Goal: Submit feedback/report problem: Submit feedback/report problem

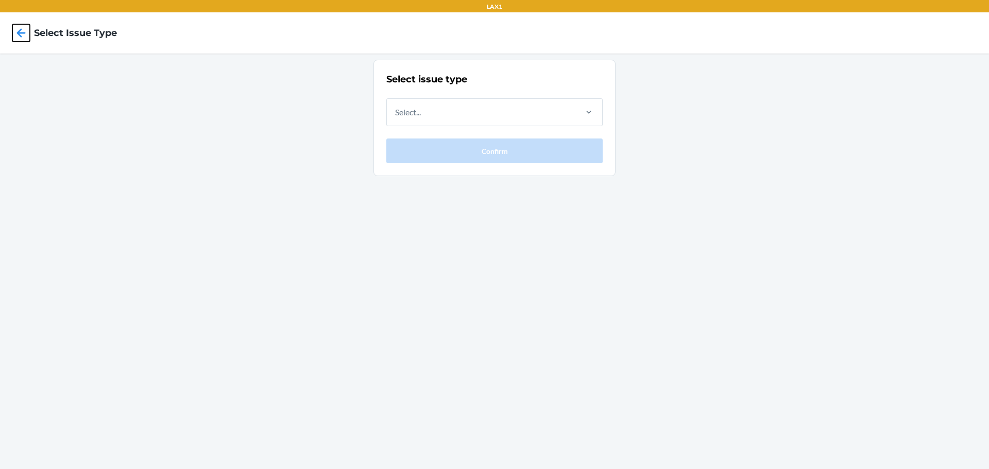
click at [20, 31] on icon at bounding box center [21, 33] width 18 height 18
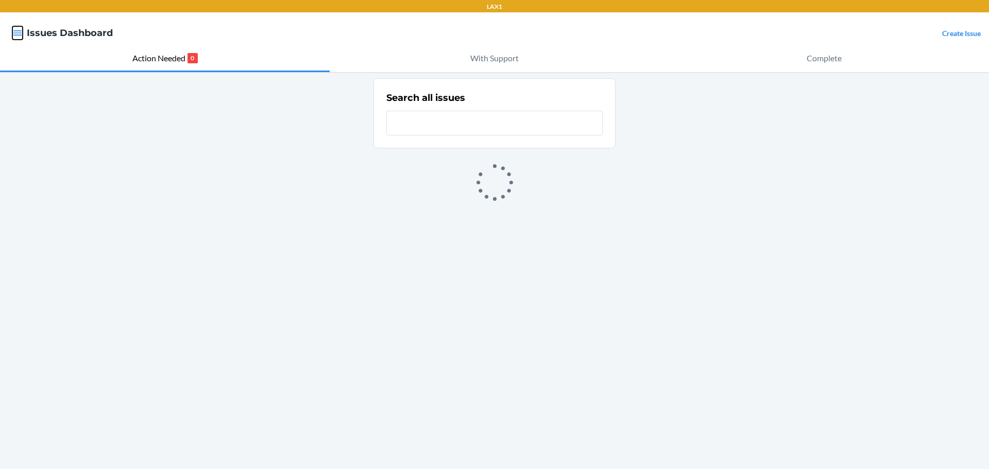
click at [20, 33] on icon "button" at bounding box center [17, 32] width 9 height 5
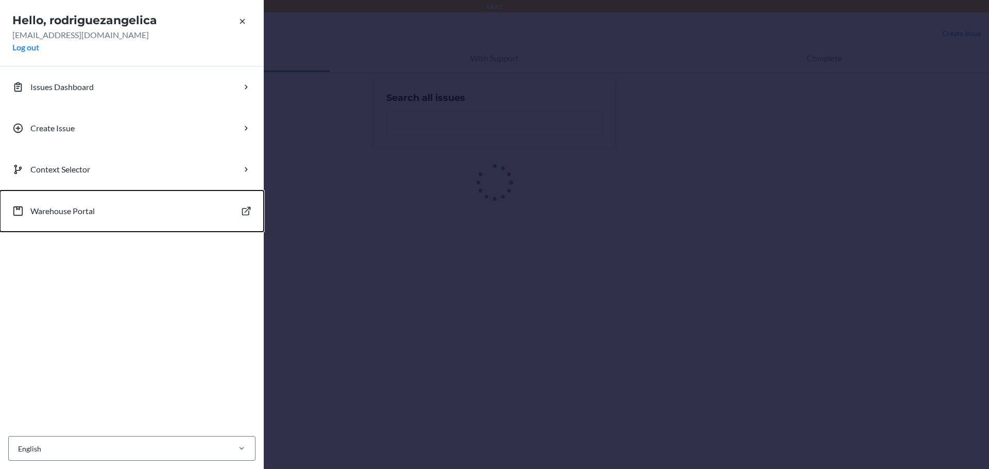
click at [54, 213] on p "Warehouse Portal" at bounding box center [62, 211] width 64 height 12
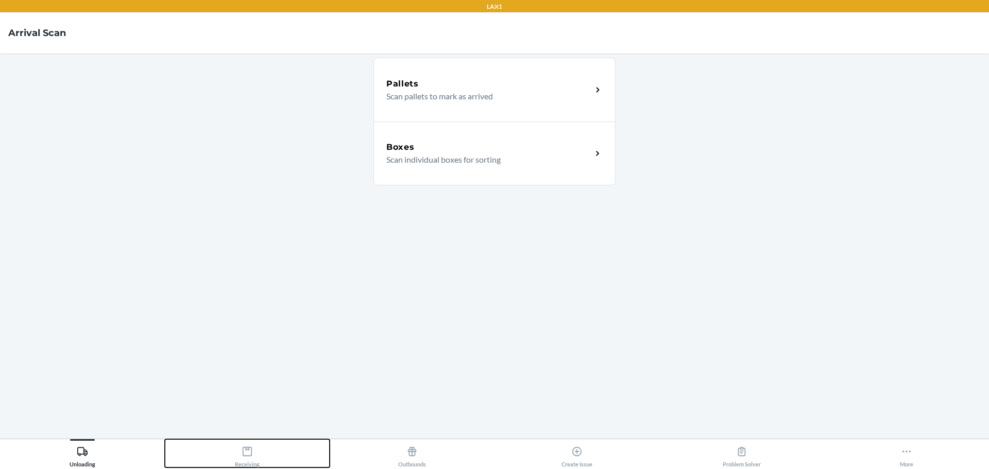
click at [244, 457] on icon at bounding box center [247, 451] width 11 height 11
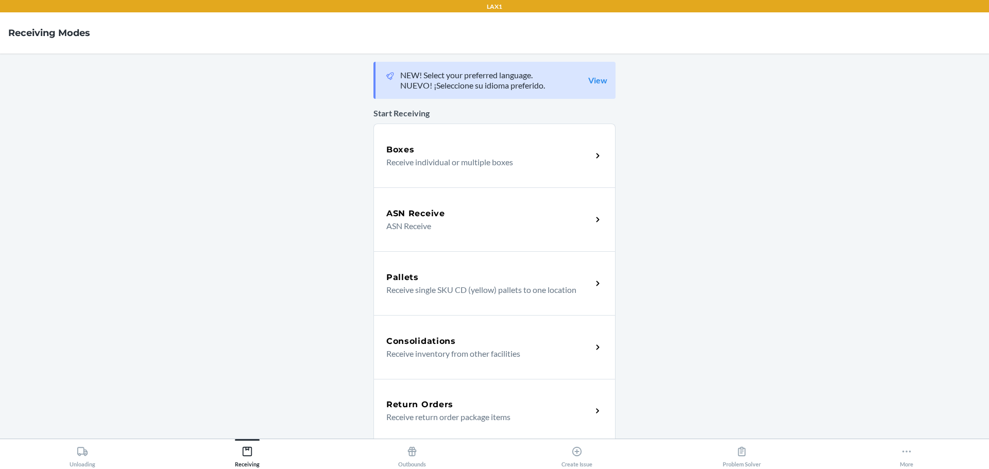
click at [430, 150] on div "Boxes" at bounding box center [489, 150] width 206 height 12
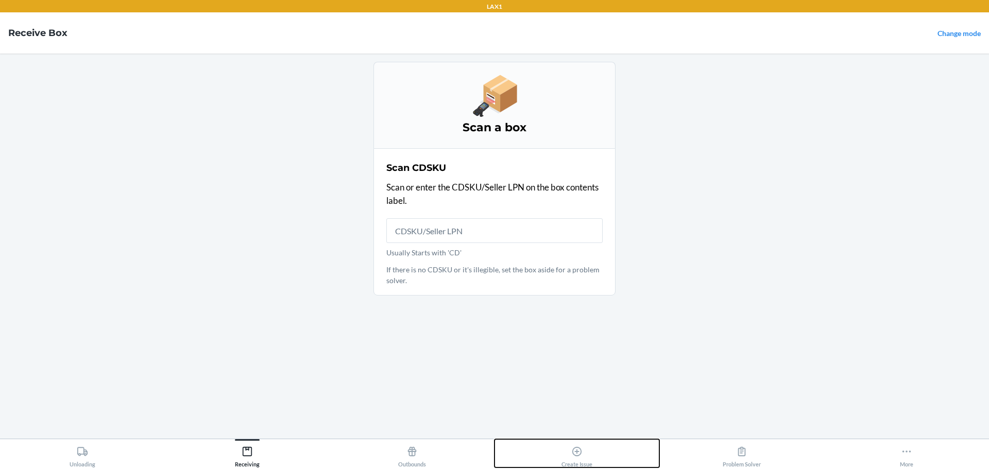
click at [575, 454] on icon at bounding box center [576, 451] width 11 height 11
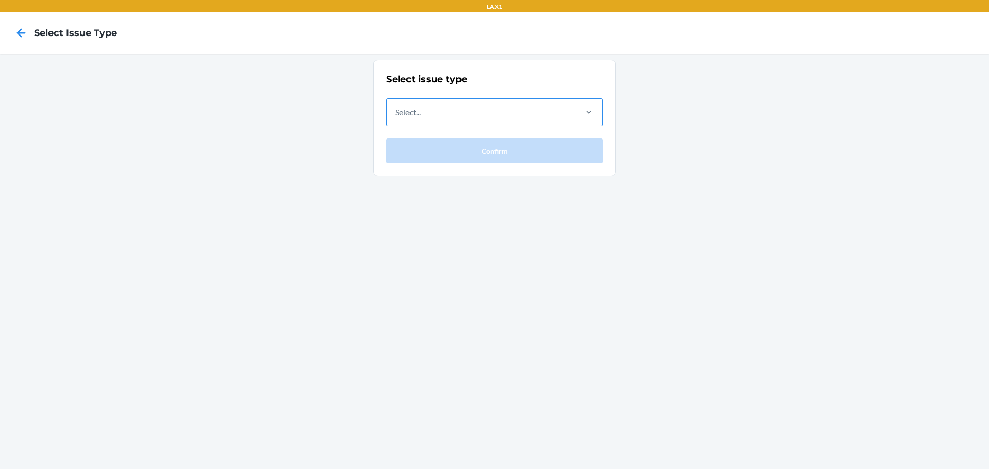
click at [551, 116] on div "Select..." at bounding box center [481, 112] width 189 height 27
click at [396, 116] on input "Select..." at bounding box center [395, 112] width 1 height 12
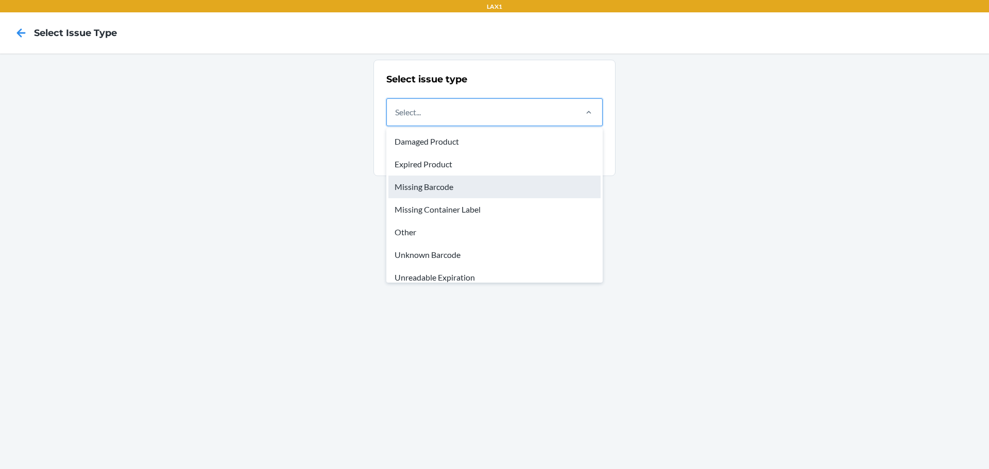
scroll to position [31, 0]
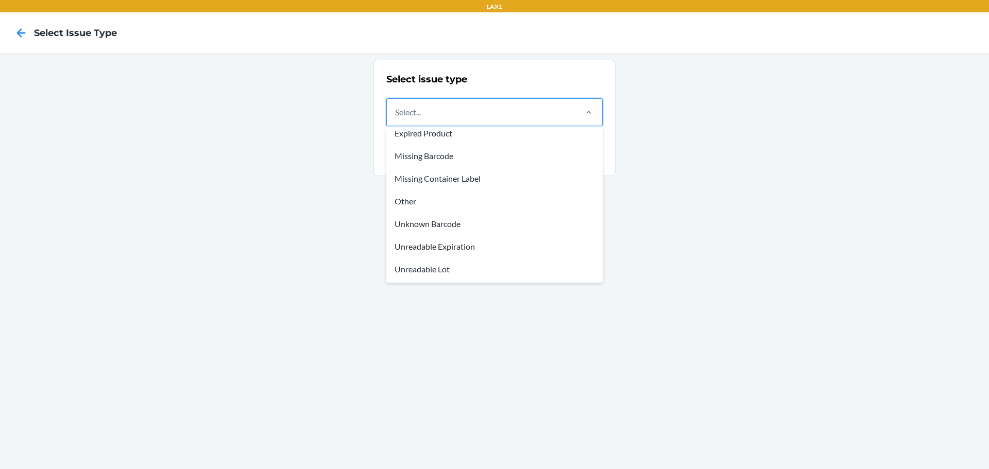
click at [401, 200] on div "Other" at bounding box center [494, 201] width 212 height 23
click at [396, 118] on input "option Other focused, 5 of 8. 8 results available. Use Up and Down to choose op…" at bounding box center [395, 112] width 1 height 12
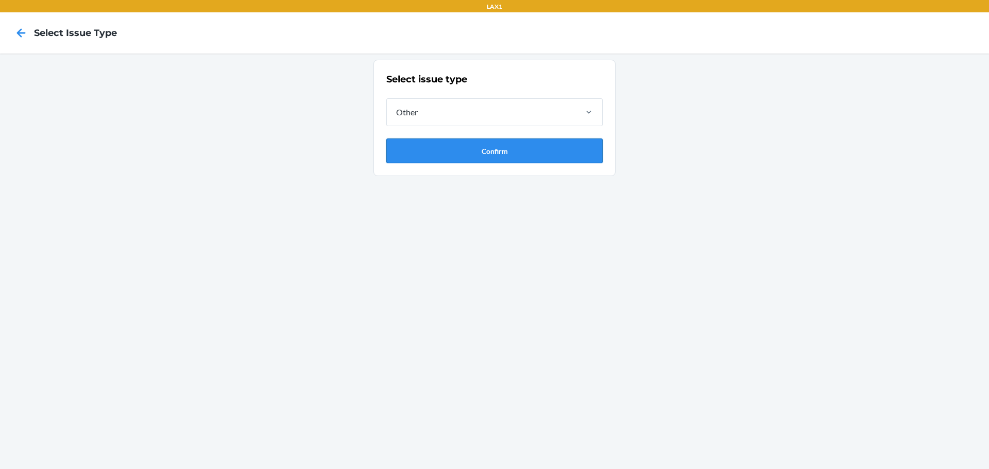
click at [497, 149] on button "Confirm" at bounding box center [494, 151] width 216 height 25
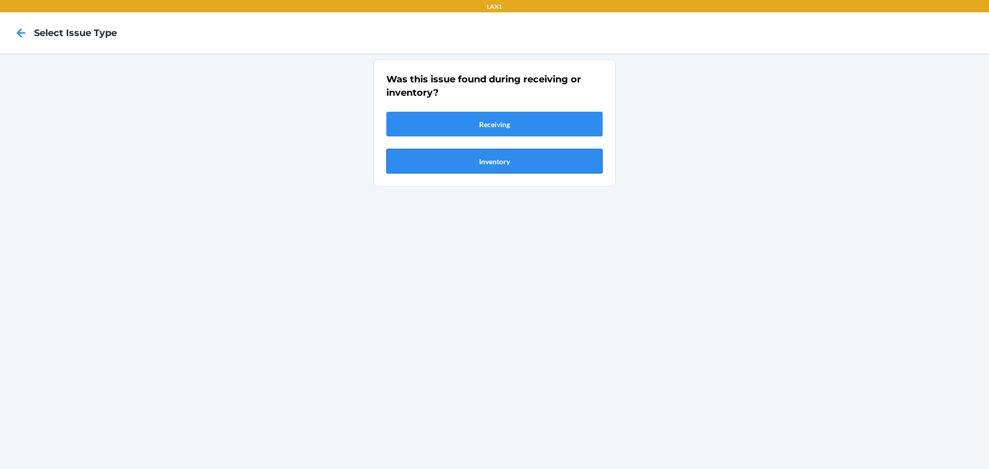
click at [481, 165] on button "Inventory" at bounding box center [494, 161] width 216 height 25
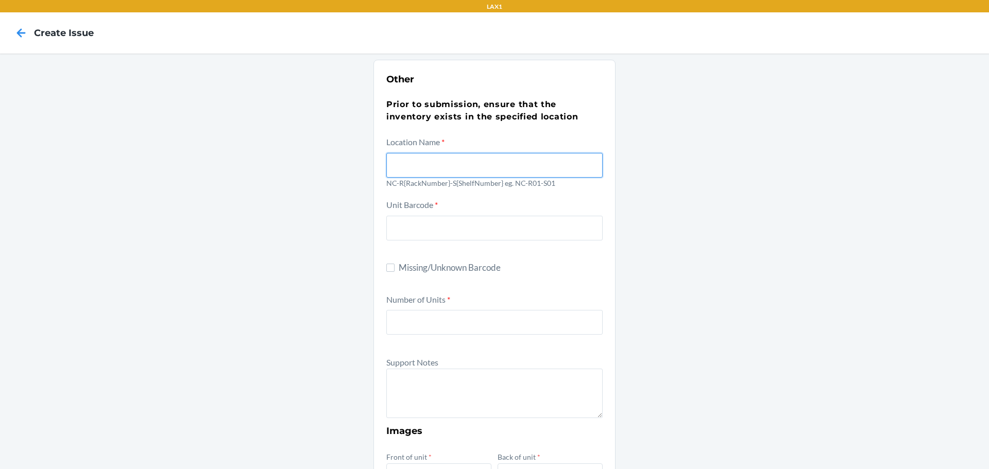
click at [412, 164] on input "text" at bounding box center [494, 165] width 216 height 25
type input "NC-R01-S02"
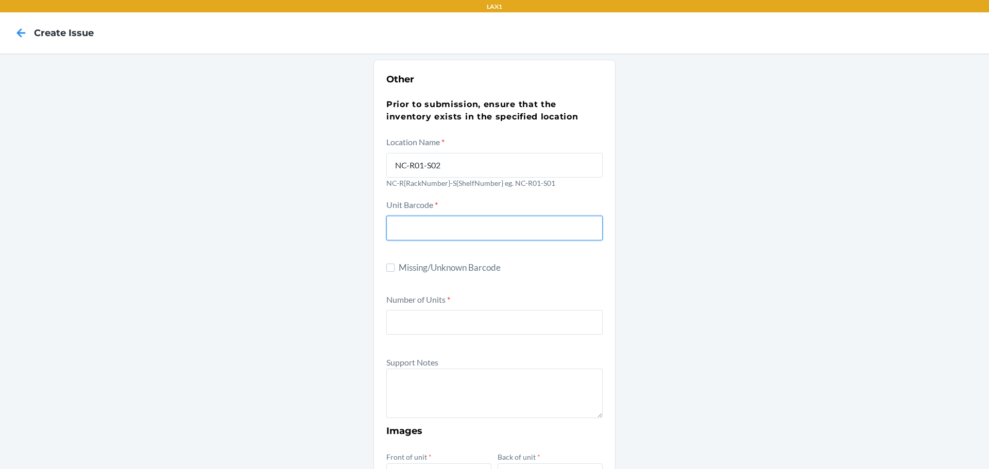
click at [408, 232] on input "text" at bounding box center [494, 228] width 216 height 25
type input "813519012743"
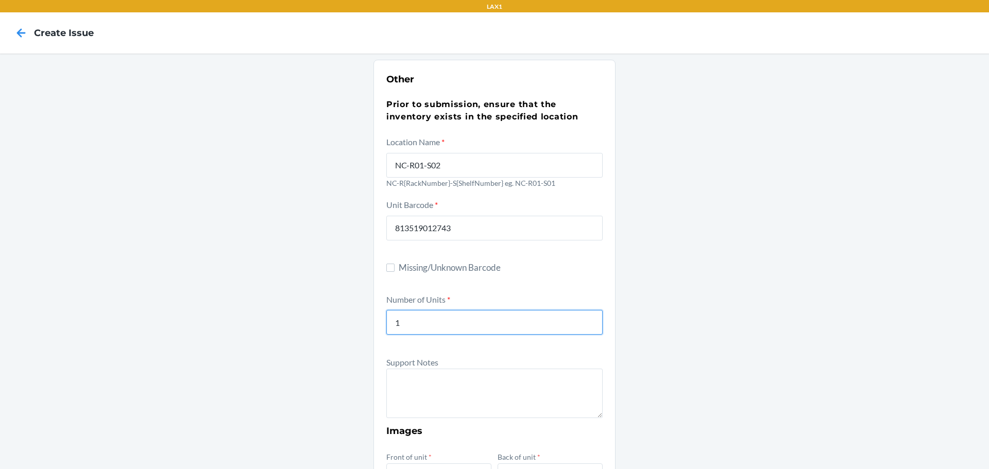
type input "1"
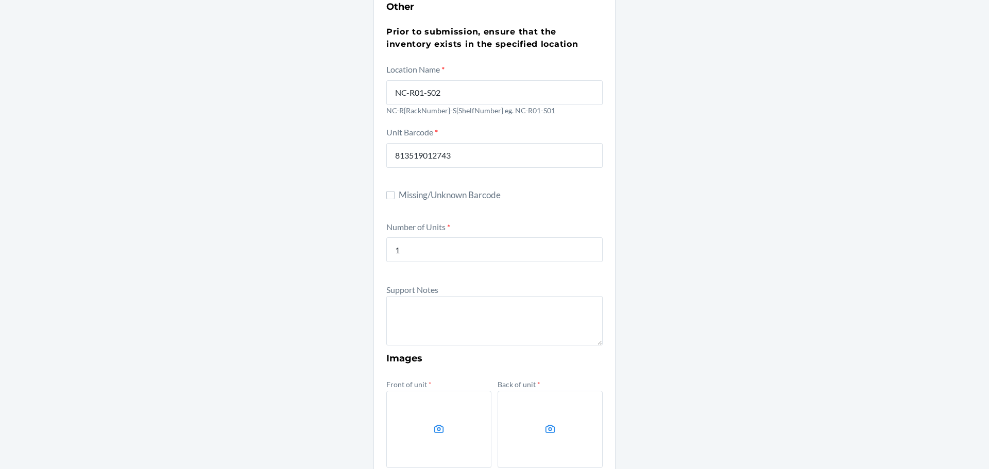
scroll to position [103, 0]
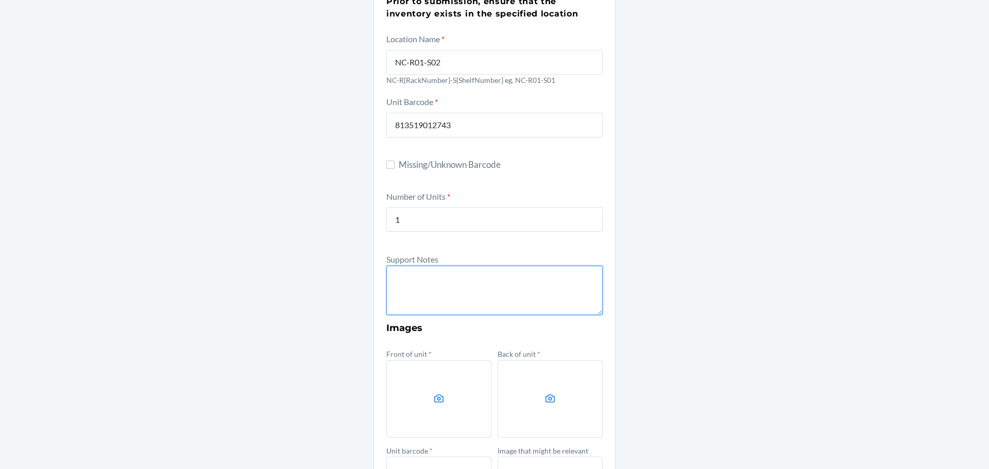
click at [414, 287] on textarea at bounding box center [494, 290] width 216 height 49
click at [434, 397] on icon at bounding box center [439, 399] width 10 height 8
click at [0, 0] on input "file" at bounding box center [0, 0] width 0 height 0
click at [552, 405] on label at bounding box center [550, 399] width 105 height 77
click at [0, 0] on input "file" at bounding box center [0, 0] width 0 height 0
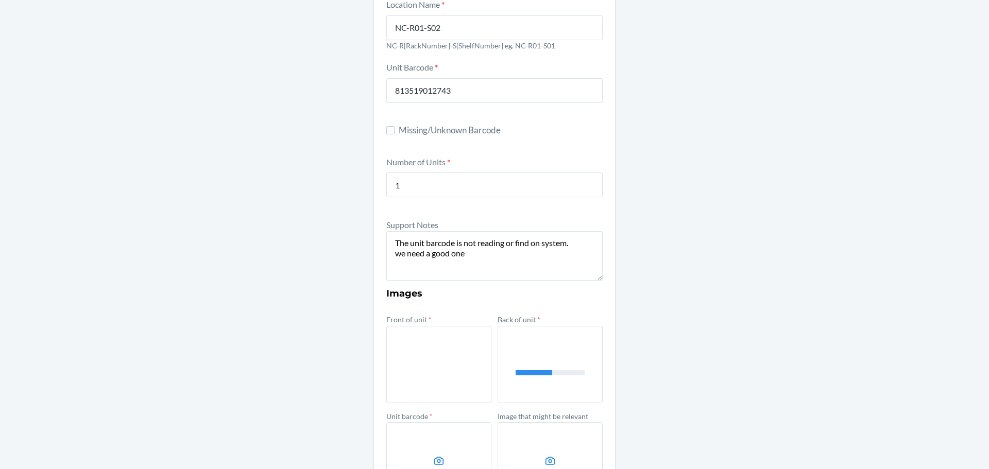
scroll to position [224, 0]
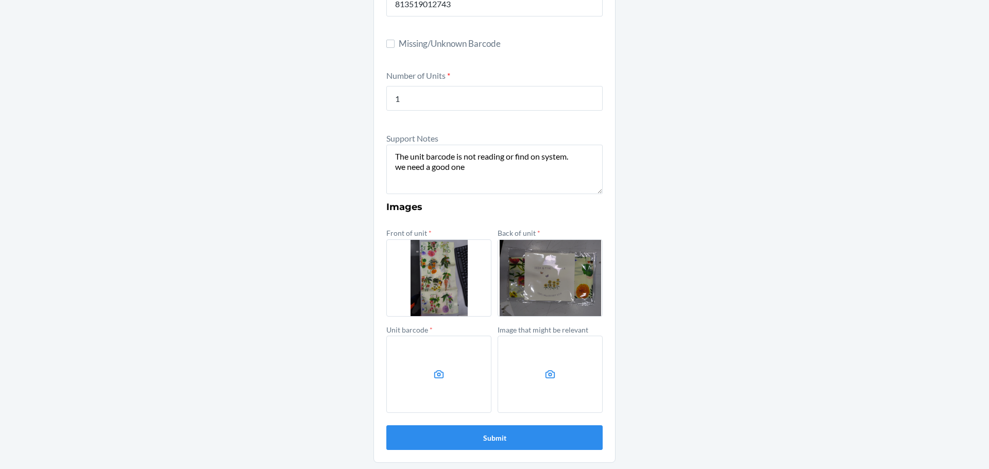
click at [433, 371] on icon at bounding box center [439, 375] width 12 height 12
click at [0, 0] on input "file" at bounding box center [0, 0] width 0 height 0
click at [434, 379] on icon at bounding box center [439, 374] width 10 height 8
click at [0, 0] on input "file" at bounding box center [0, 0] width 0 height 0
click at [546, 376] on icon at bounding box center [551, 374] width 10 height 8
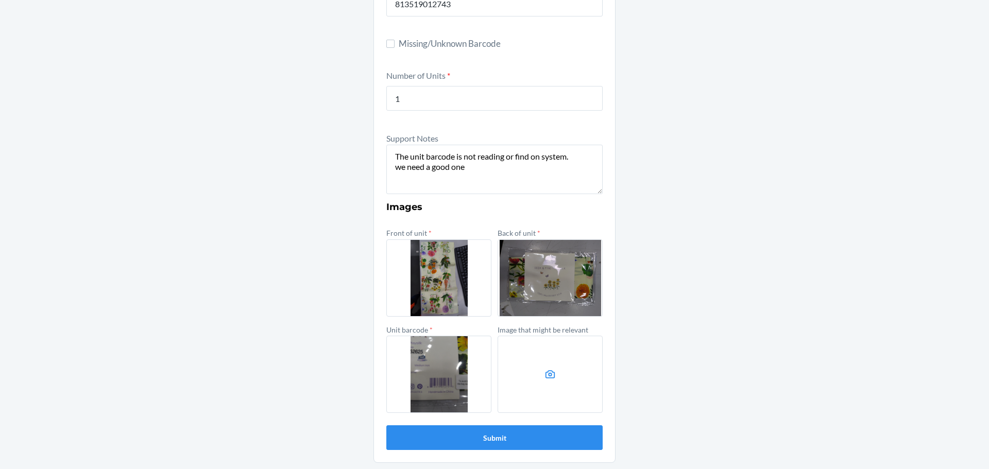
click at [0, 0] on input "file" at bounding box center [0, 0] width 0 height 0
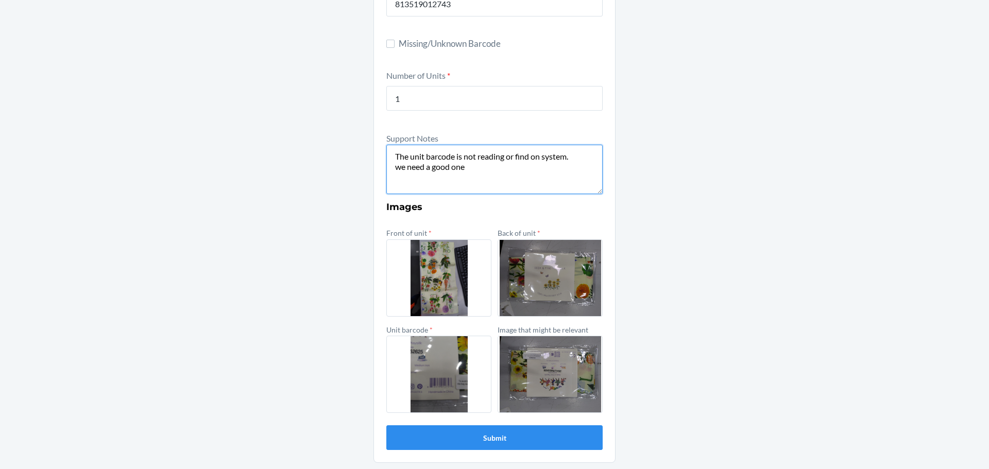
click at [464, 167] on textarea "The unit barcode is not reading or find on system. we need a good one" at bounding box center [494, 169] width 216 height 49
type textarea "The unit barcode is not reading or find on system. we need a good one."
click at [493, 435] on button "Submit" at bounding box center [494, 438] width 216 height 25
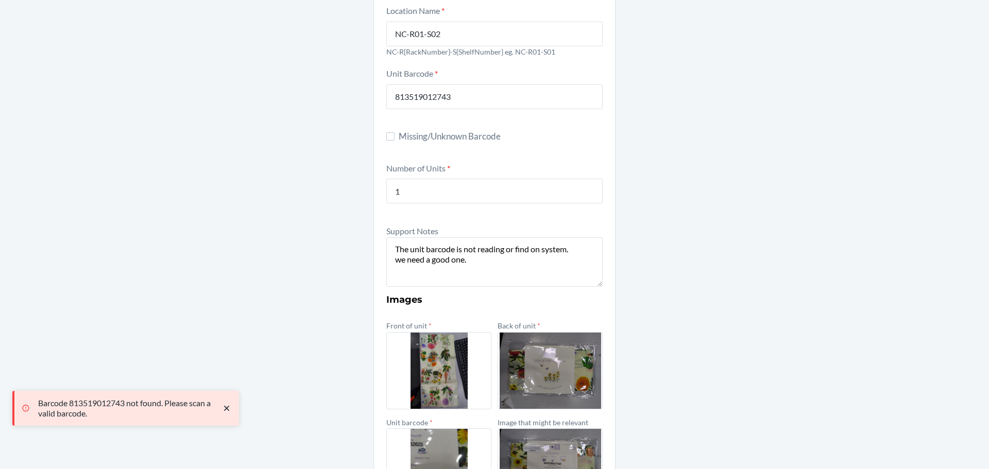
scroll to position [121, 0]
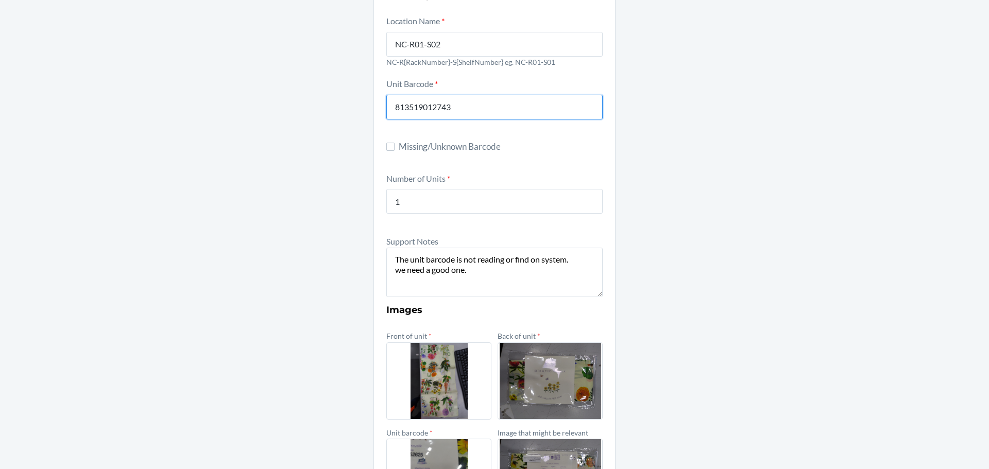
click at [456, 106] on input "813519012743" at bounding box center [494, 107] width 216 height 25
type input "8"
click at [386, 148] on input "Missing/Unknown Barcode" at bounding box center [390, 147] width 8 height 8
checkbox input "true"
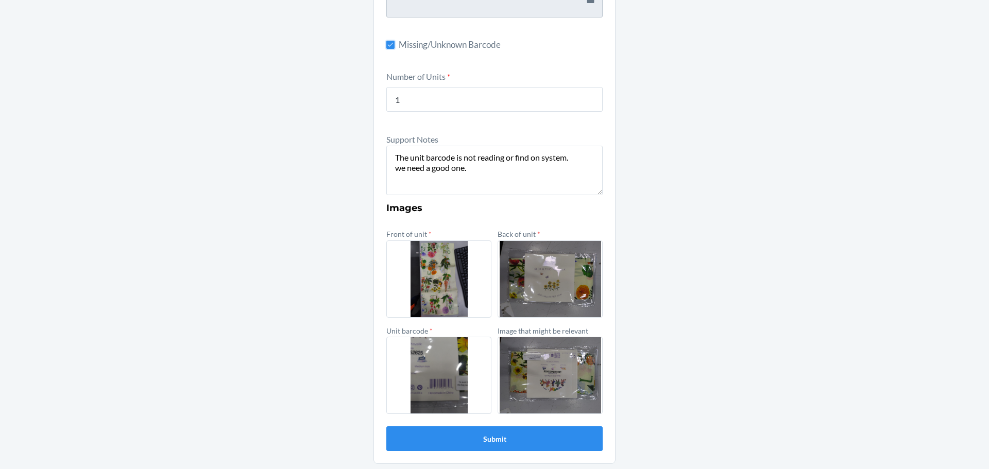
scroll to position [224, 0]
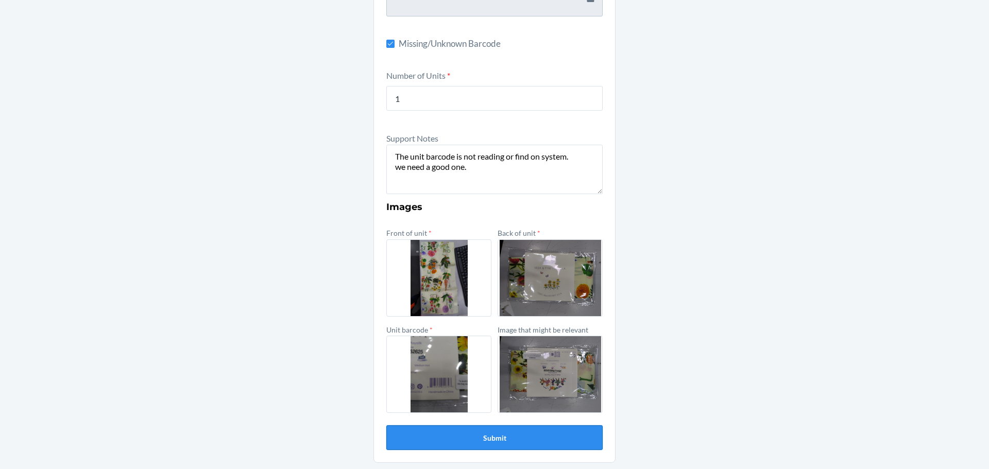
click at [482, 435] on button "Submit" at bounding box center [494, 438] width 216 height 25
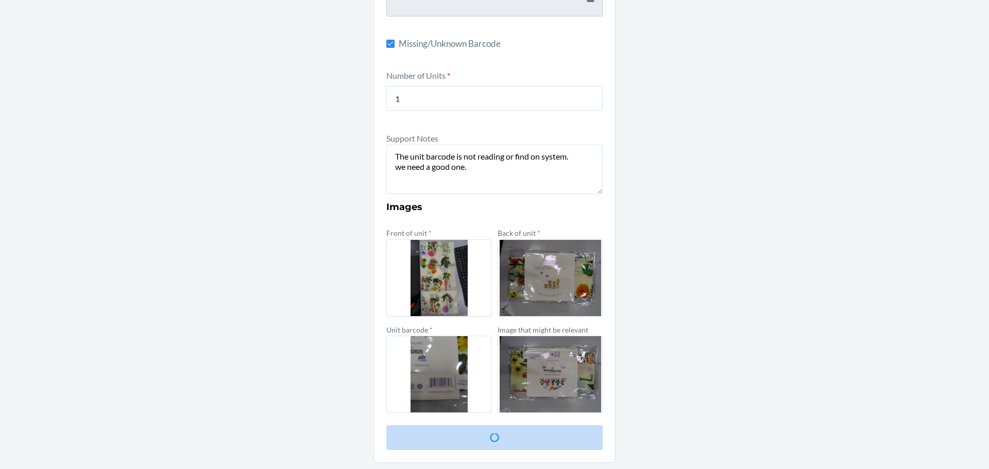
scroll to position [0, 0]
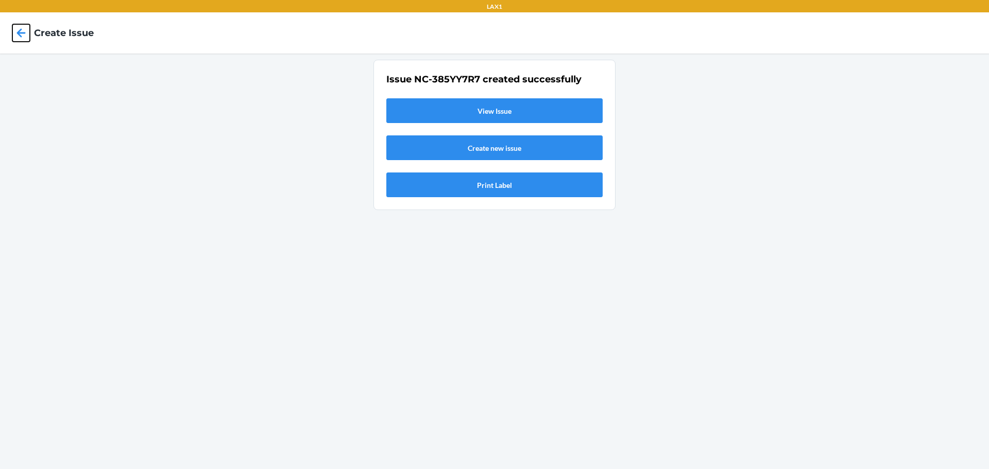
click at [21, 31] on icon at bounding box center [21, 33] width 18 height 18
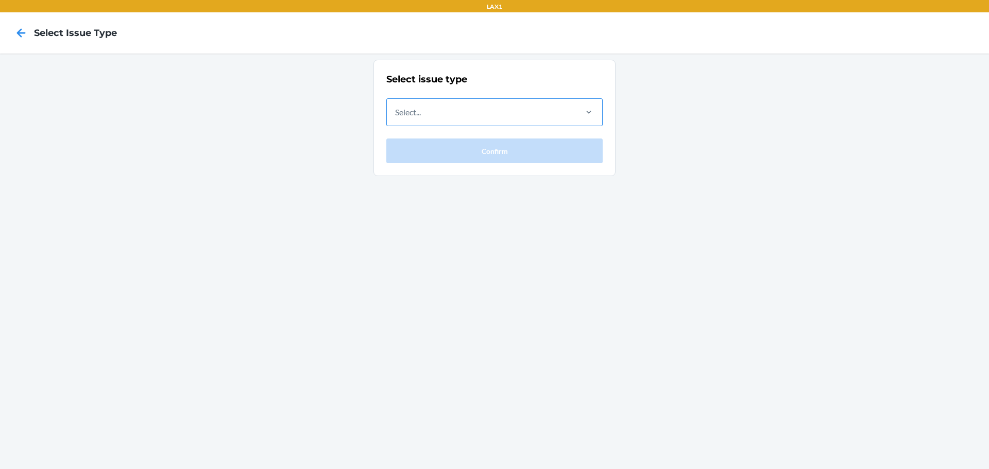
click at [482, 115] on div "Select..." at bounding box center [481, 112] width 189 height 27
click at [396, 115] on input "Select..." at bounding box center [395, 112] width 1 height 12
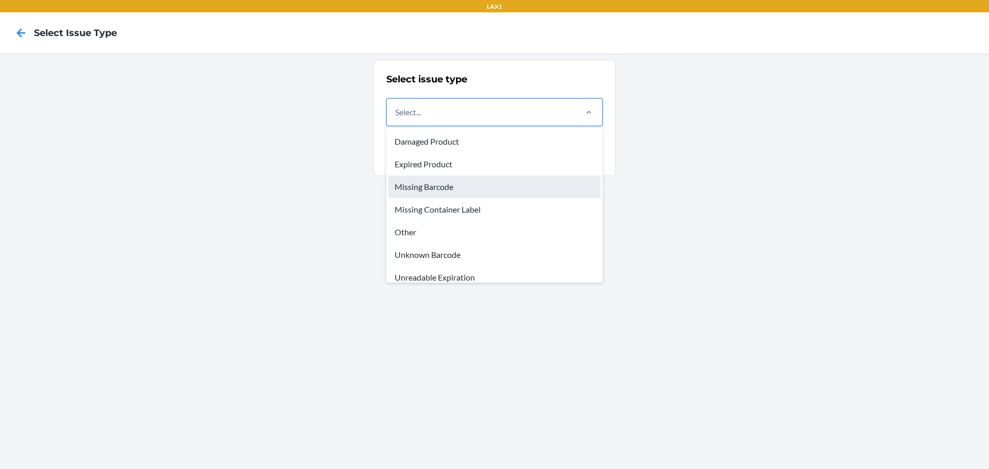
click at [420, 186] on div "Missing Barcode" at bounding box center [494, 187] width 212 height 23
click at [396, 118] on input "option Missing Barcode focused, 3 of 8. 8 results available. Use Up and Down to…" at bounding box center [395, 112] width 1 height 12
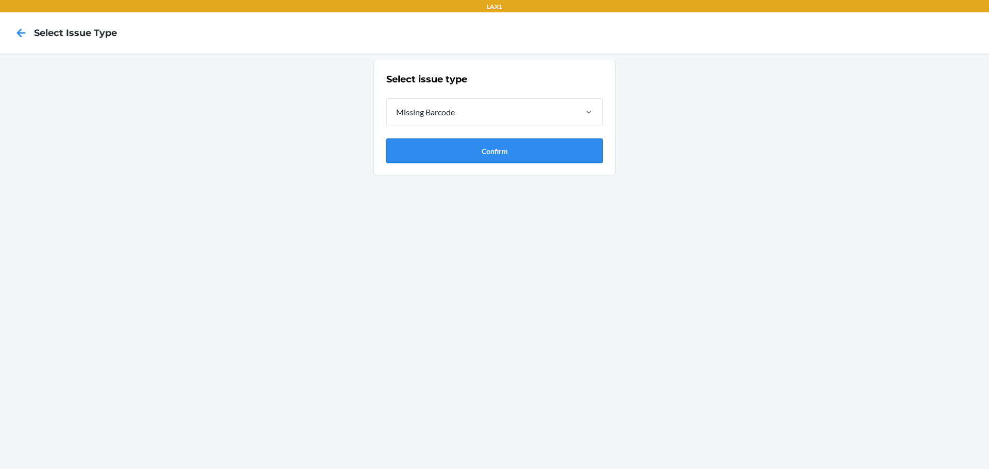
click at [495, 155] on button "Confirm" at bounding box center [494, 151] width 216 height 25
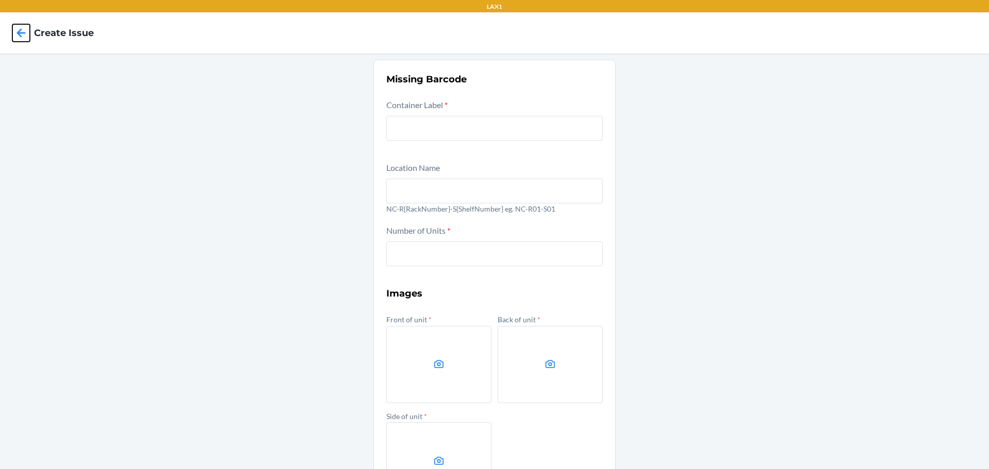
click at [24, 30] on icon at bounding box center [21, 33] width 18 height 18
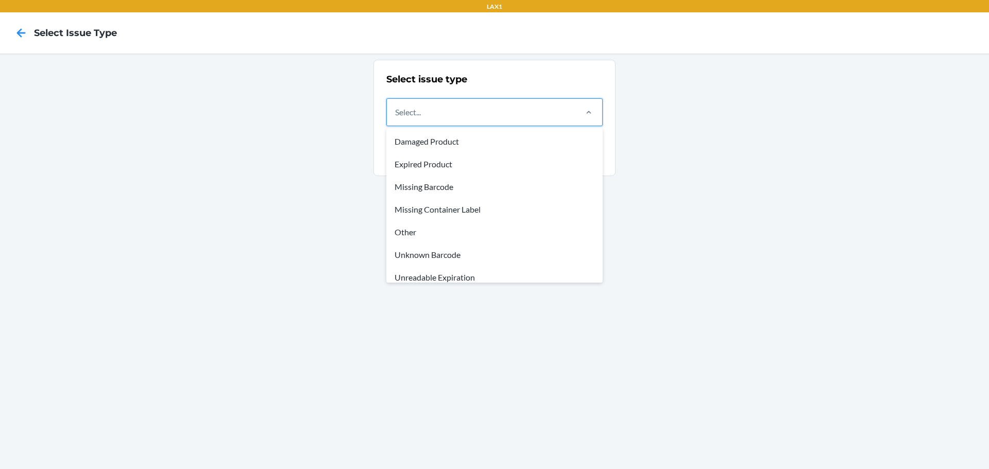
click at [480, 116] on div "Select..." at bounding box center [481, 112] width 189 height 27
click at [396, 116] on input "option Damaged Product focused, 1 of 8. 8 results available. Use Up and Down to…" at bounding box center [395, 112] width 1 height 12
click at [407, 229] on div "Other" at bounding box center [494, 232] width 212 height 23
click at [396, 118] on input "option Other focused, 5 of 8. 8 results available. Use Up and Down to choose op…" at bounding box center [395, 112] width 1 height 12
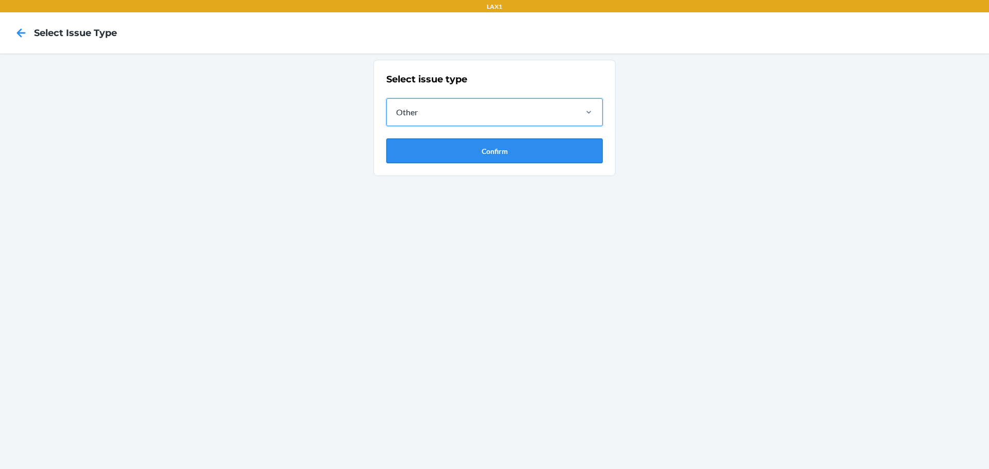
click at [471, 152] on button "Confirm" at bounding box center [494, 151] width 216 height 25
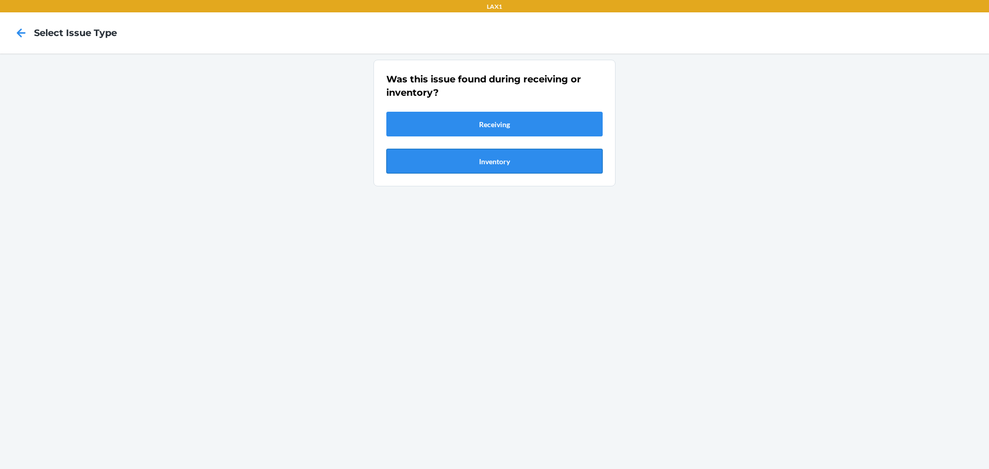
click at [484, 167] on button "Inventory" at bounding box center [494, 161] width 216 height 25
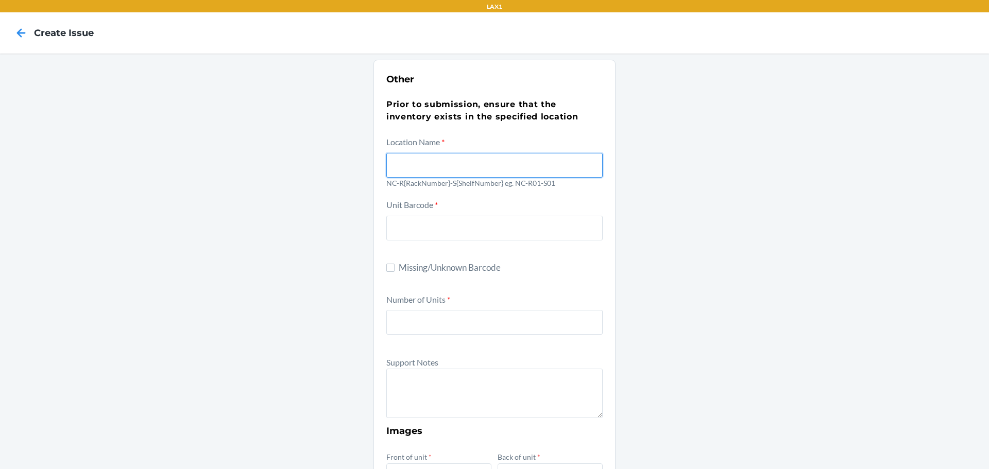
click at [402, 172] on input "text" at bounding box center [494, 165] width 216 height 25
type input "NC-R01-S02"
click at [387, 267] on input "Missing/Unknown Barcode" at bounding box center [390, 268] width 8 height 8
checkbox input "true"
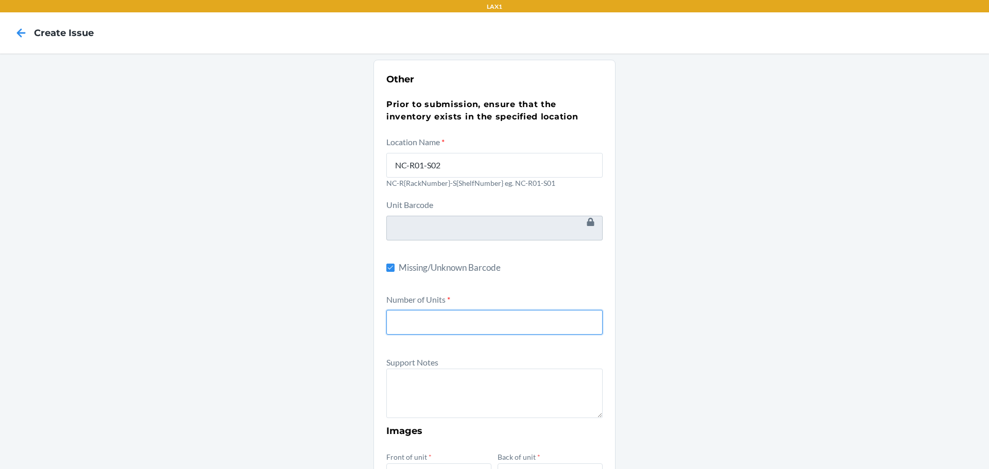
click at [411, 320] on input "number" at bounding box center [494, 322] width 216 height 25
type input "1"
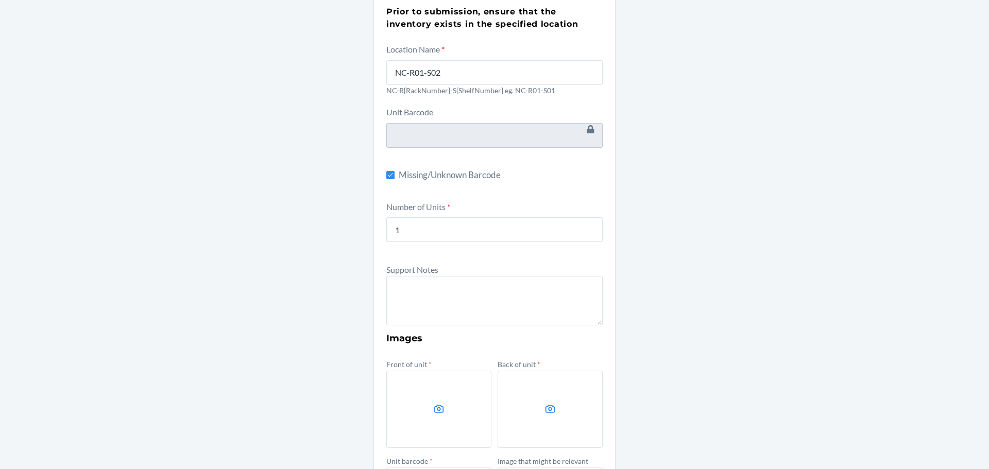
scroll to position [103, 0]
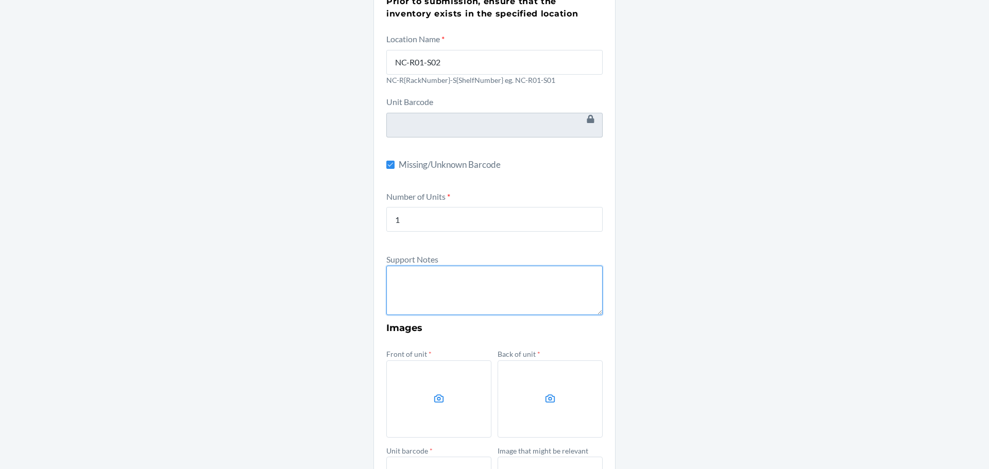
click at [415, 296] on textarea at bounding box center [494, 290] width 216 height 49
type textarea "t"
type textarea "The unit does not show a barcode., to identify"
click at [415, 410] on label at bounding box center [438, 399] width 105 height 77
click at [0, 0] on input "file" at bounding box center [0, 0] width 0 height 0
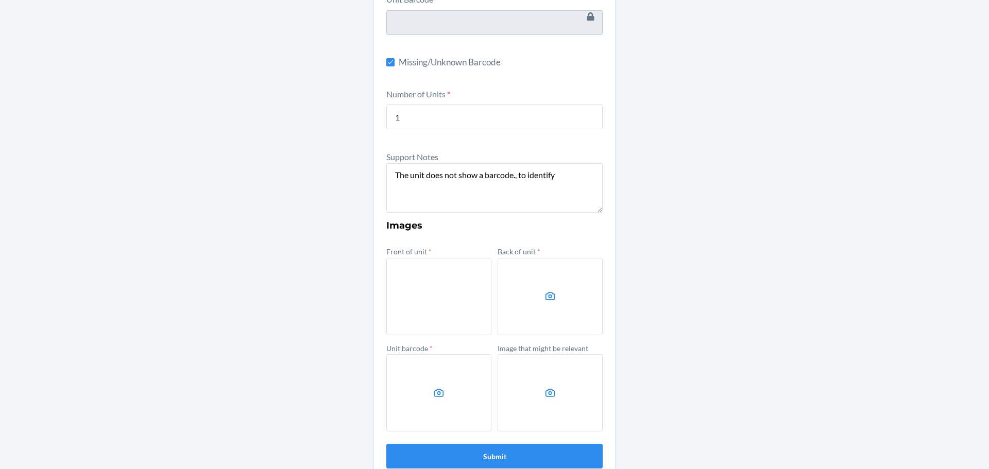
scroll to position [206, 0]
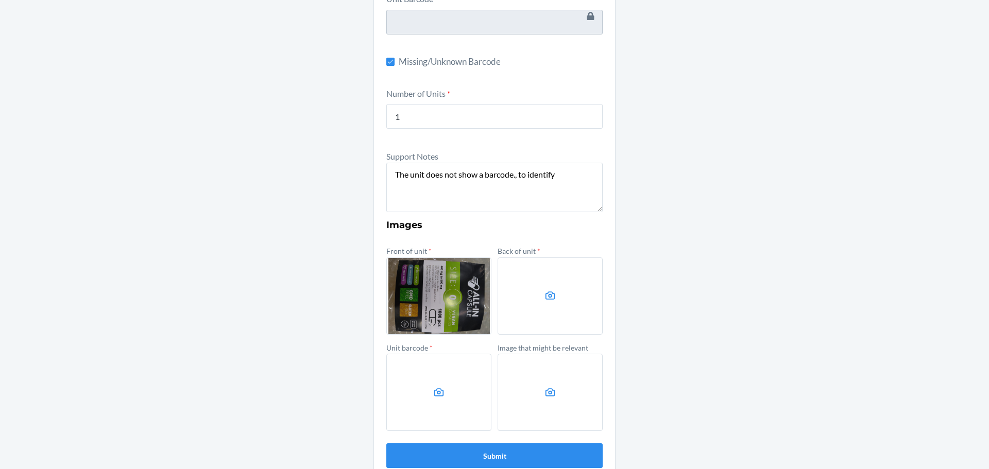
click at [544, 280] on label at bounding box center [550, 296] width 105 height 77
click at [0, 0] on input "file" at bounding box center [0, 0] width 0 height 0
click at [448, 399] on label at bounding box center [438, 392] width 105 height 77
click at [0, 0] on input "file" at bounding box center [0, 0] width 0 height 0
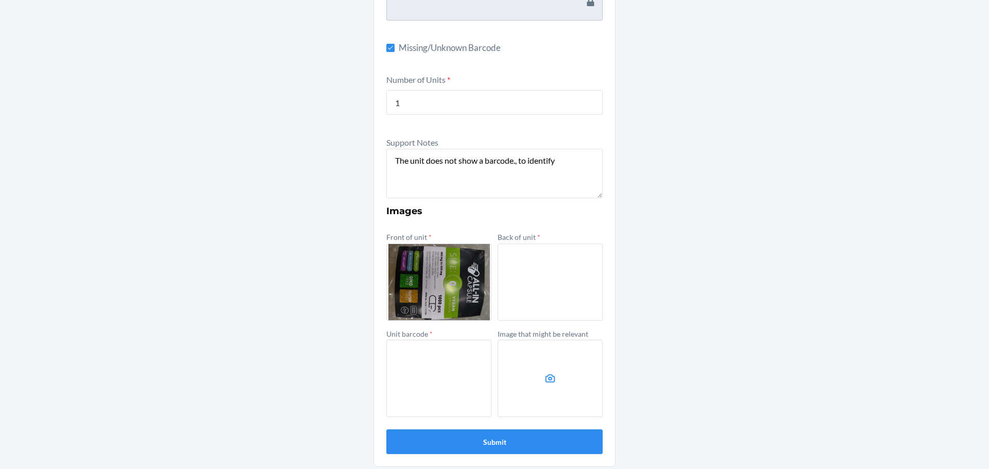
scroll to position [224, 0]
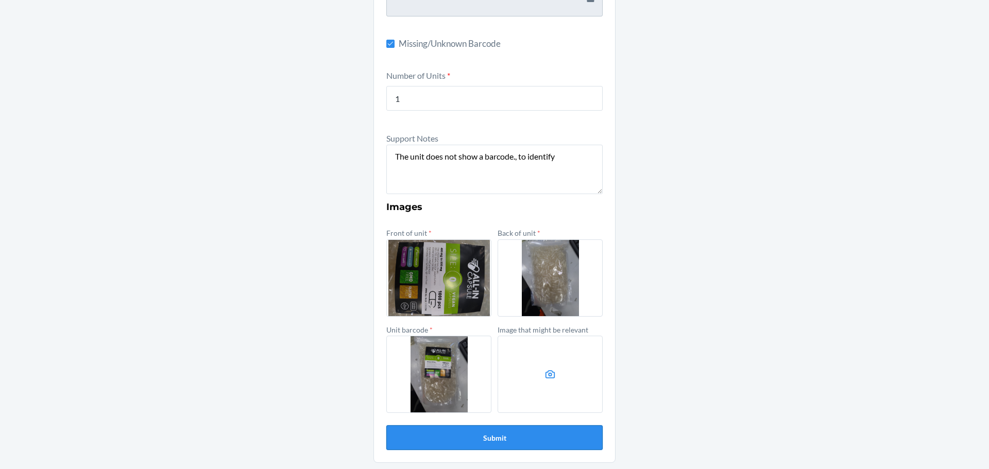
click at [495, 440] on button "Submit" at bounding box center [494, 438] width 216 height 25
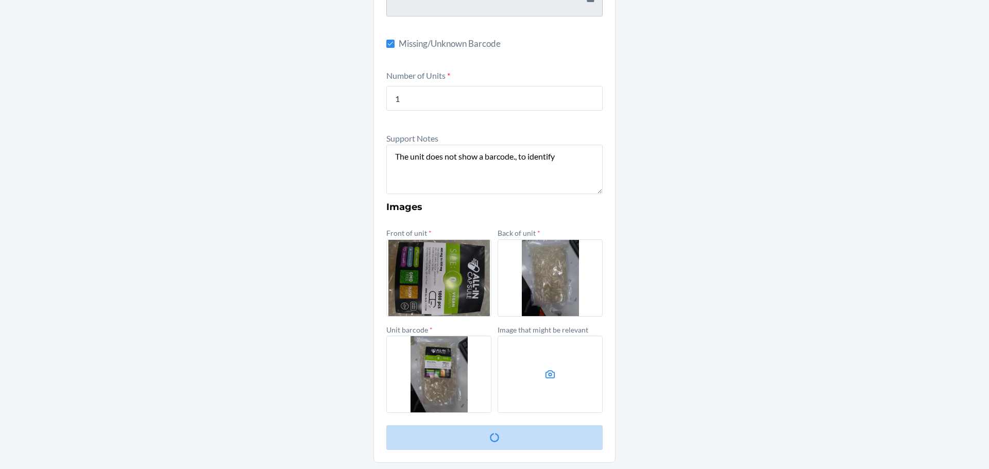
scroll to position [0, 0]
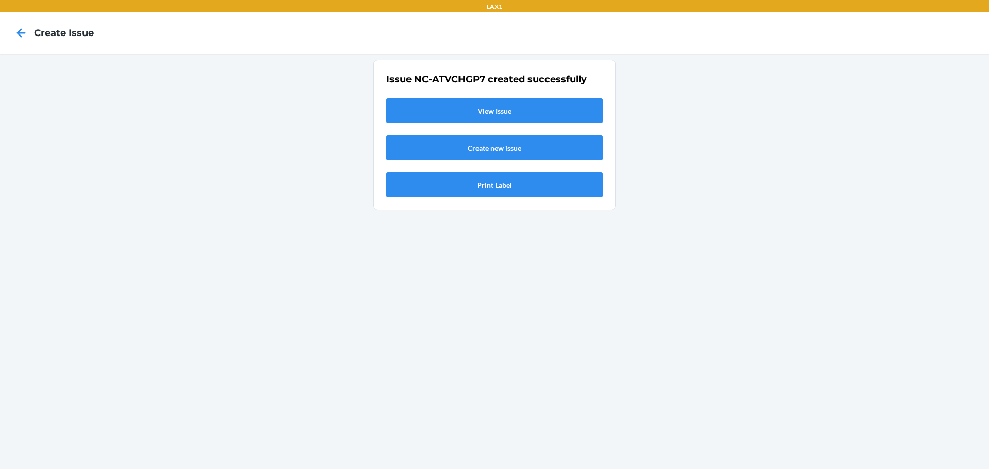
drag, startPoint x: 40, startPoint y: 116, endPoint x: 113, endPoint y: 182, distance: 98.5
click at [113, 182] on div "Issue NC-ATVCHGP7 created successfully View Issue Create new issue Print Label" at bounding box center [494, 262] width 989 height 416
click at [17, 29] on icon at bounding box center [21, 33] width 18 height 18
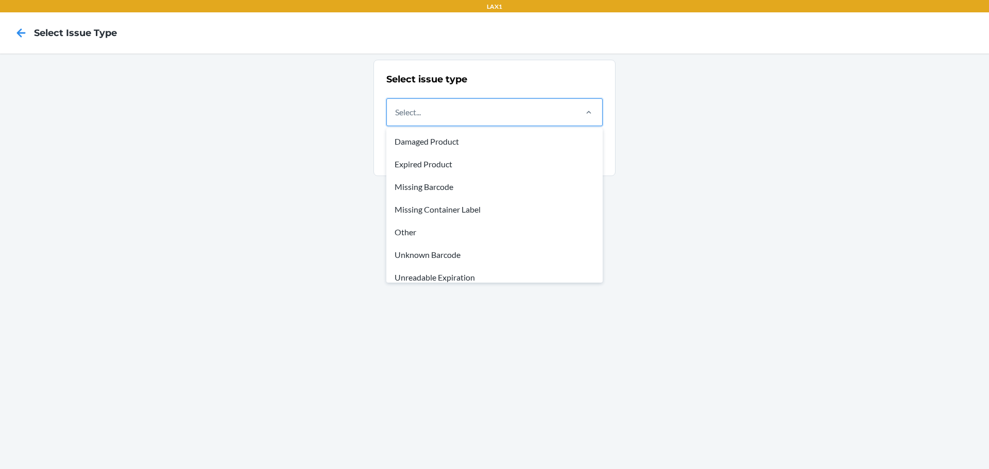
click at [555, 115] on div "Select..." at bounding box center [481, 112] width 189 height 27
click at [396, 115] on input "option Damaged Product focused, 1 of 8. 8 results available. Use Up and Down to…" at bounding box center [395, 112] width 1 height 12
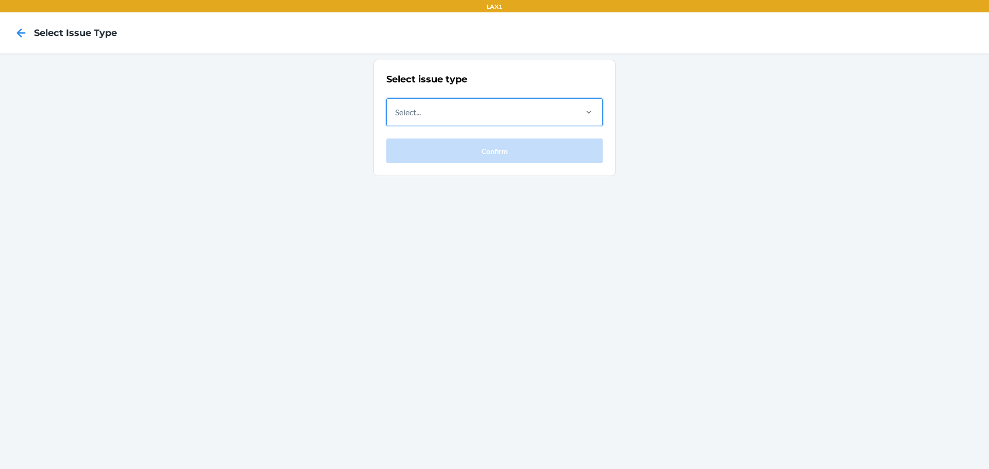
click at [543, 120] on div "Select..." at bounding box center [481, 112] width 189 height 27
click at [396, 118] on input "0 results available. Select is focused ,type to refine list, press Down to open…" at bounding box center [395, 112] width 1 height 12
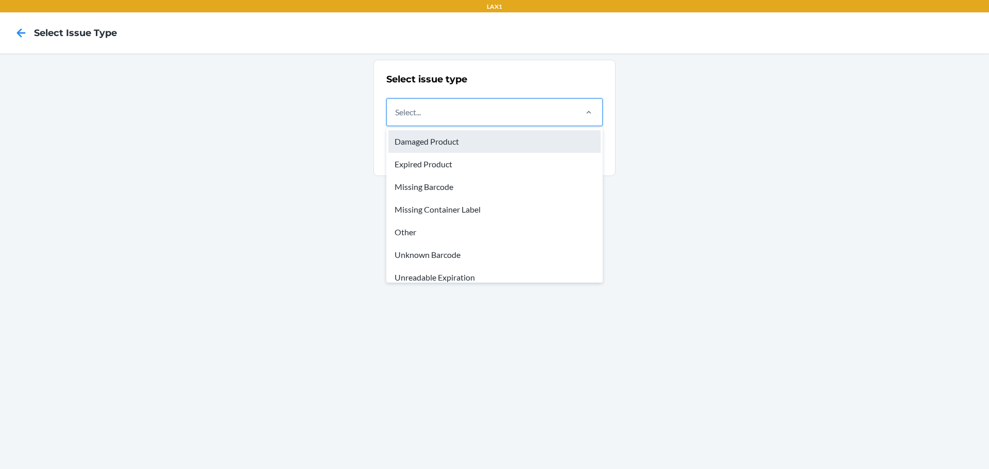
click at [432, 141] on div "Damaged Product" at bounding box center [494, 141] width 212 height 23
click at [396, 118] on input "option Damaged Product focused, 1 of 8. 8 results available. Use Up and Down to…" at bounding box center [395, 112] width 1 height 12
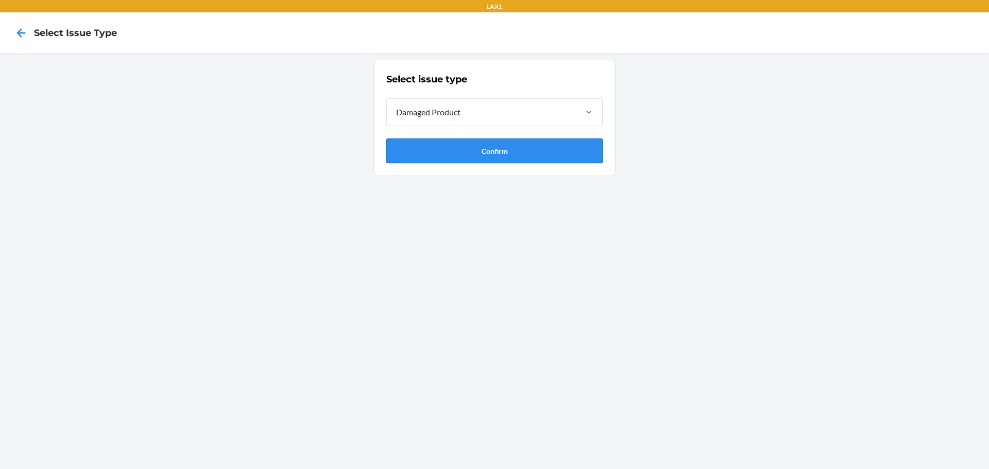
click at [451, 145] on button "Confirm" at bounding box center [494, 151] width 216 height 25
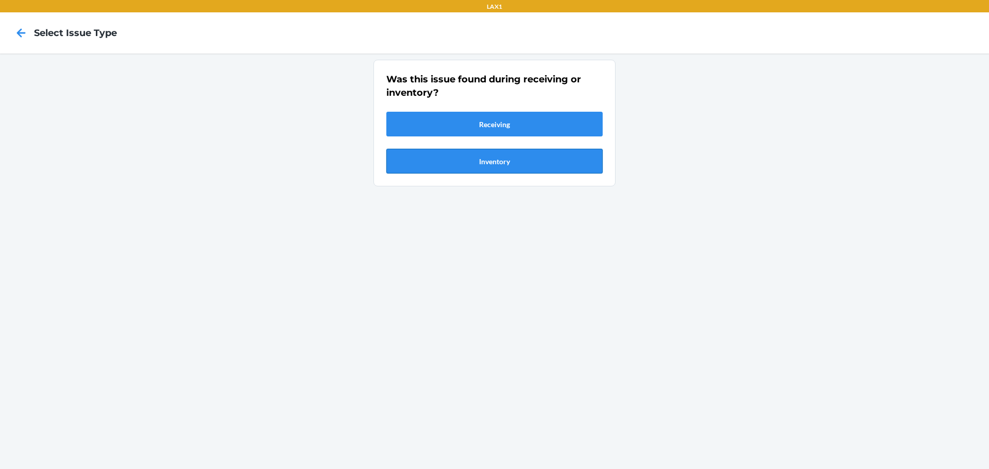
click at [482, 162] on button "Inventory" at bounding box center [494, 161] width 216 height 25
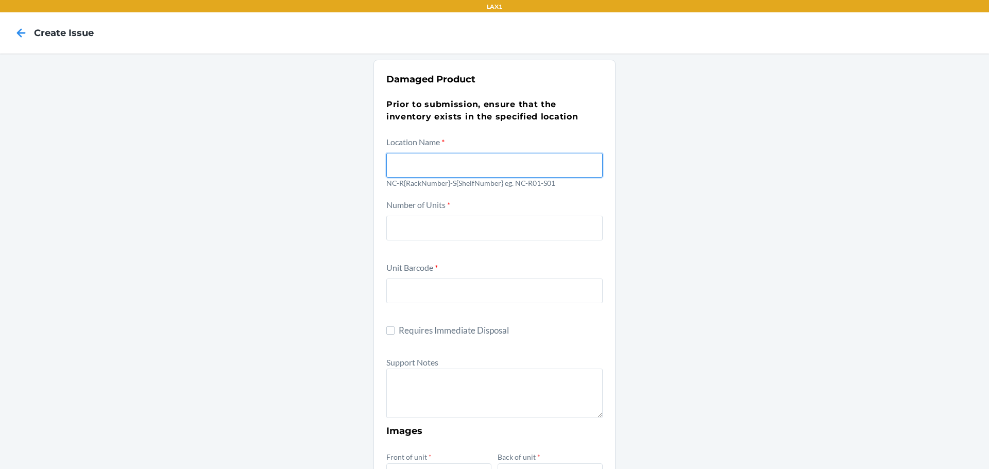
click at [413, 168] on input "text" at bounding box center [494, 165] width 216 height 25
type input "NC-R01-S02"
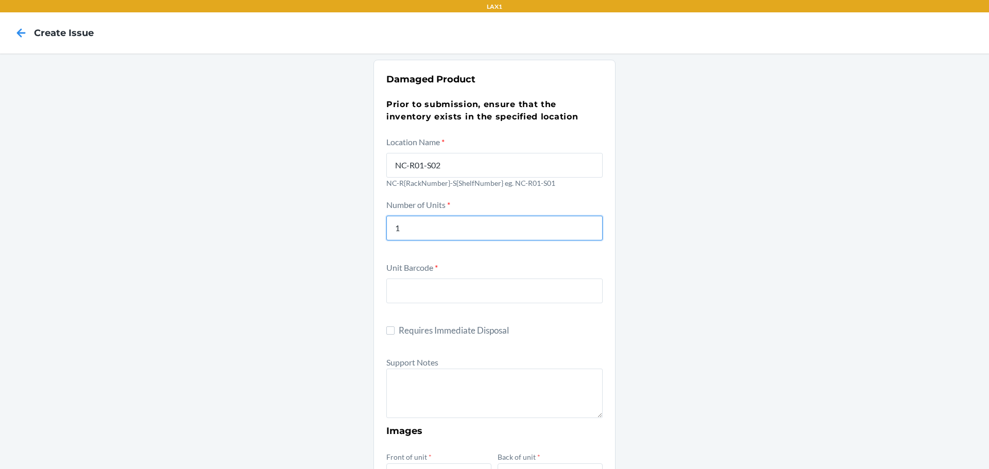
type input "1"
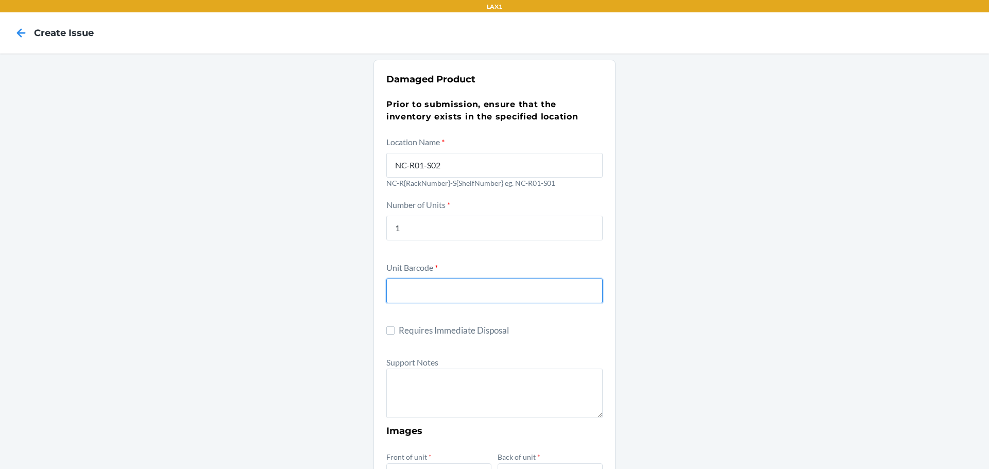
click at [409, 291] on input "text" at bounding box center [494, 291] width 216 height 25
type input "X001QVEJBJ"
click at [458, 295] on input "X001QVEJBJ" at bounding box center [494, 291] width 216 height 25
click at [410, 392] on textarea at bounding box center [494, 393] width 216 height 49
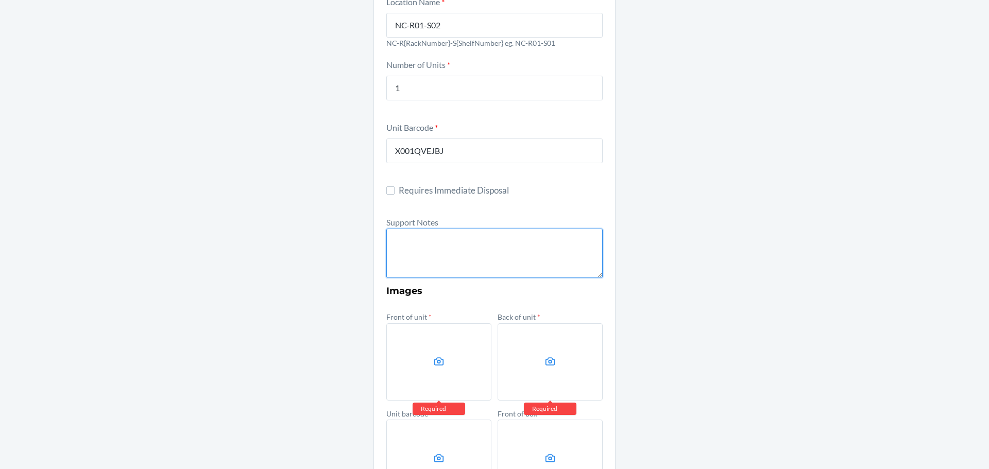
scroll to position [155, 0]
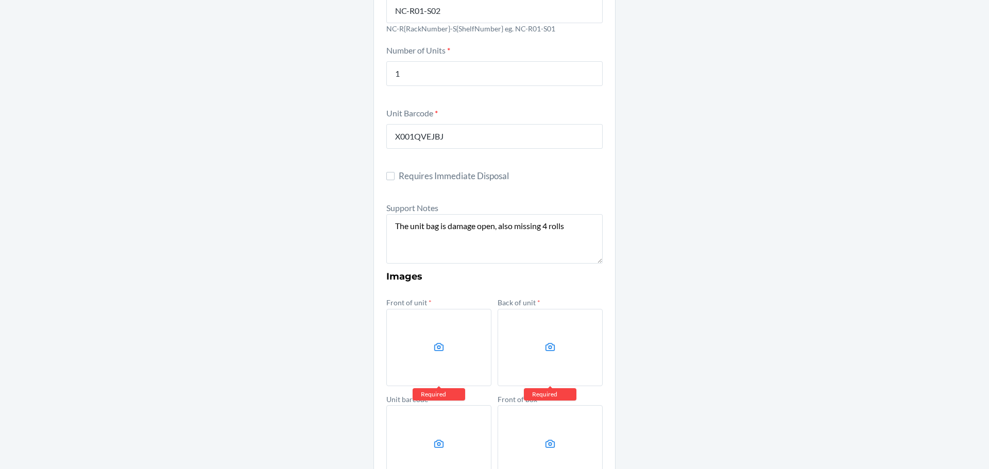
click at [434, 353] on label at bounding box center [438, 347] width 105 height 77
click at [0, 0] on input "file" at bounding box center [0, 0] width 0 height 0
click at [528, 350] on label at bounding box center [550, 347] width 105 height 77
click at [0, 0] on input "file" at bounding box center [0, 0] width 0 height 0
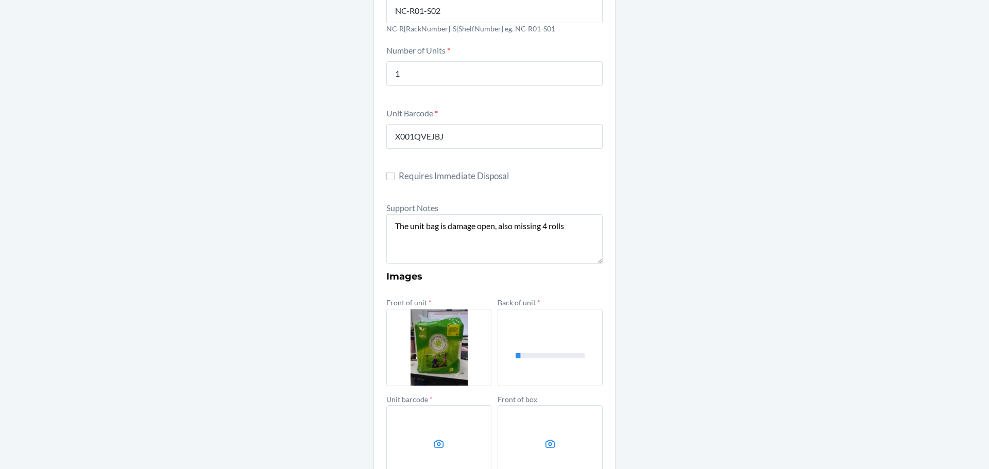
click at [443, 428] on label at bounding box center [438, 443] width 105 height 77
click at [0, 0] on input "file" at bounding box center [0, 0] width 0 height 0
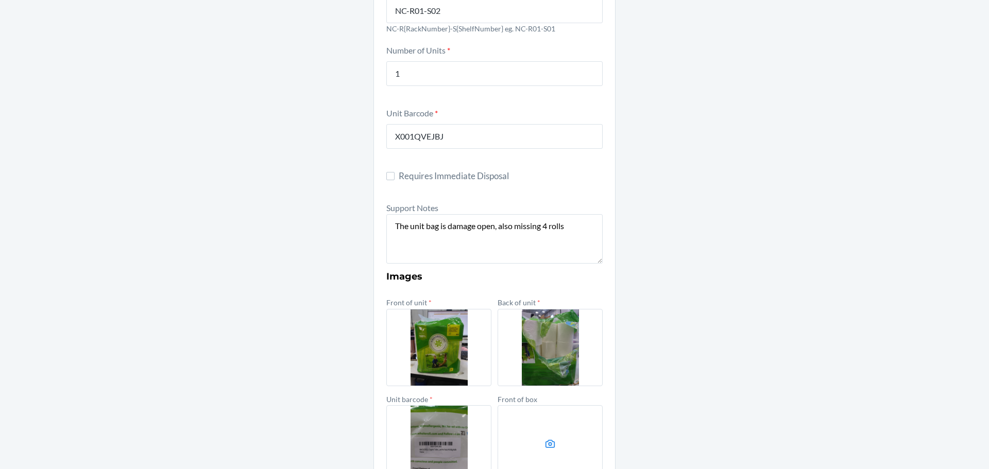
click at [540, 447] on label at bounding box center [550, 443] width 105 height 77
click at [0, 0] on input "file" at bounding box center [0, 0] width 0 height 0
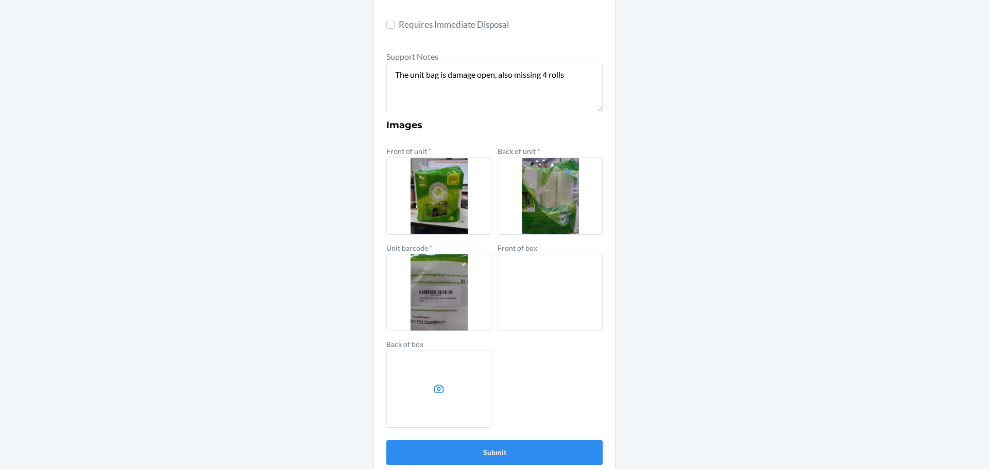
scroll to position [309, 0]
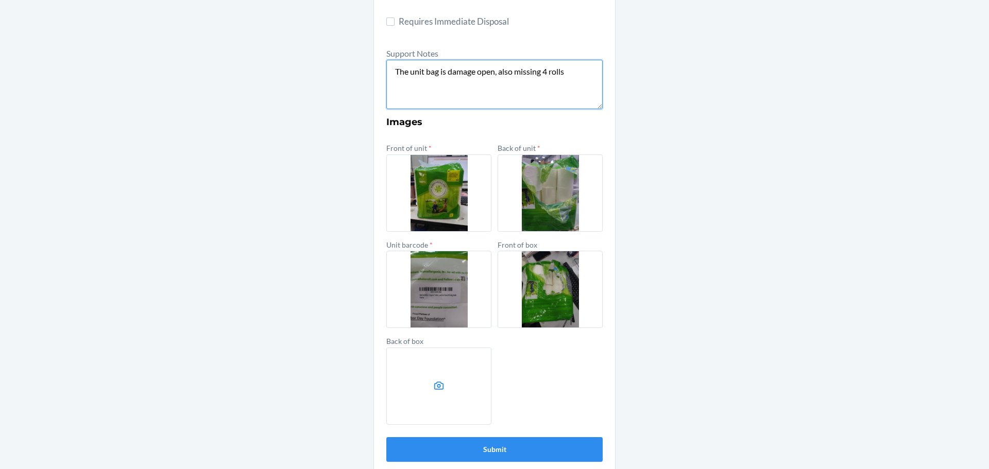
click at [567, 71] on textarea "The unit bag is damage open, also missing 4 rolls" at bounding box center [494, 84] width 216 height 49
type textarea "The unit bag is damage open, also missing 4 rolls let us know what to do with i…"
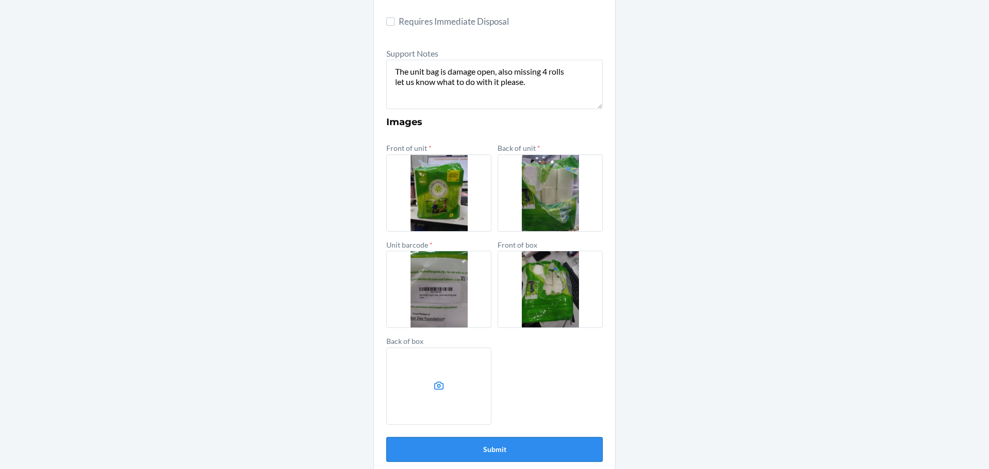
click at [482, 449] on button "Submit" at bounding box center [494, 449] width 216 height 25
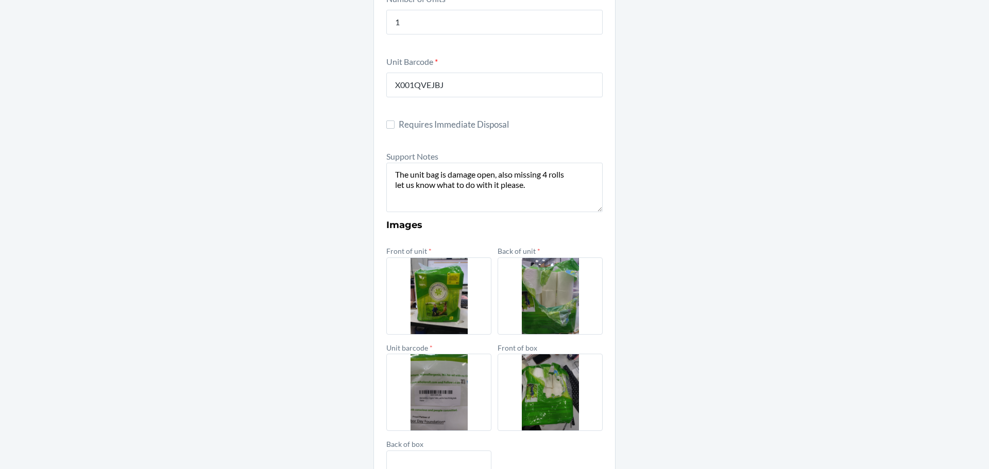
scroll to position [155, 0]
